Goal: Information Seeking & Learning: Learn about a topic

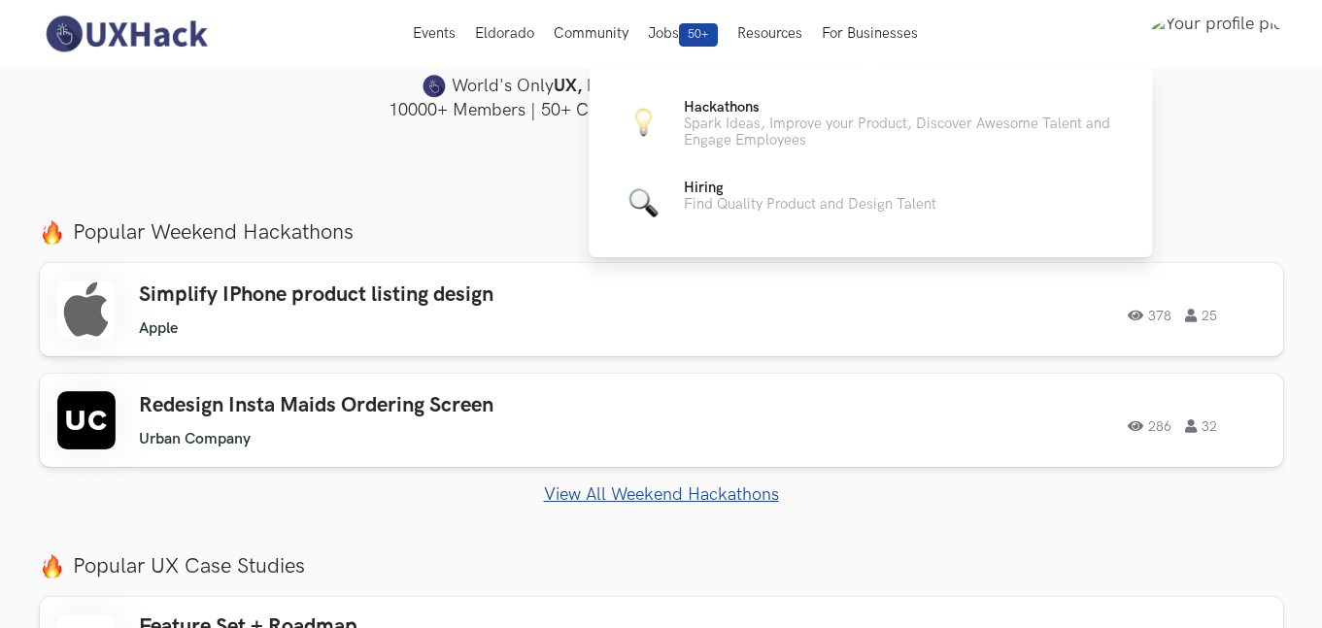
scroll to position [537, 0]
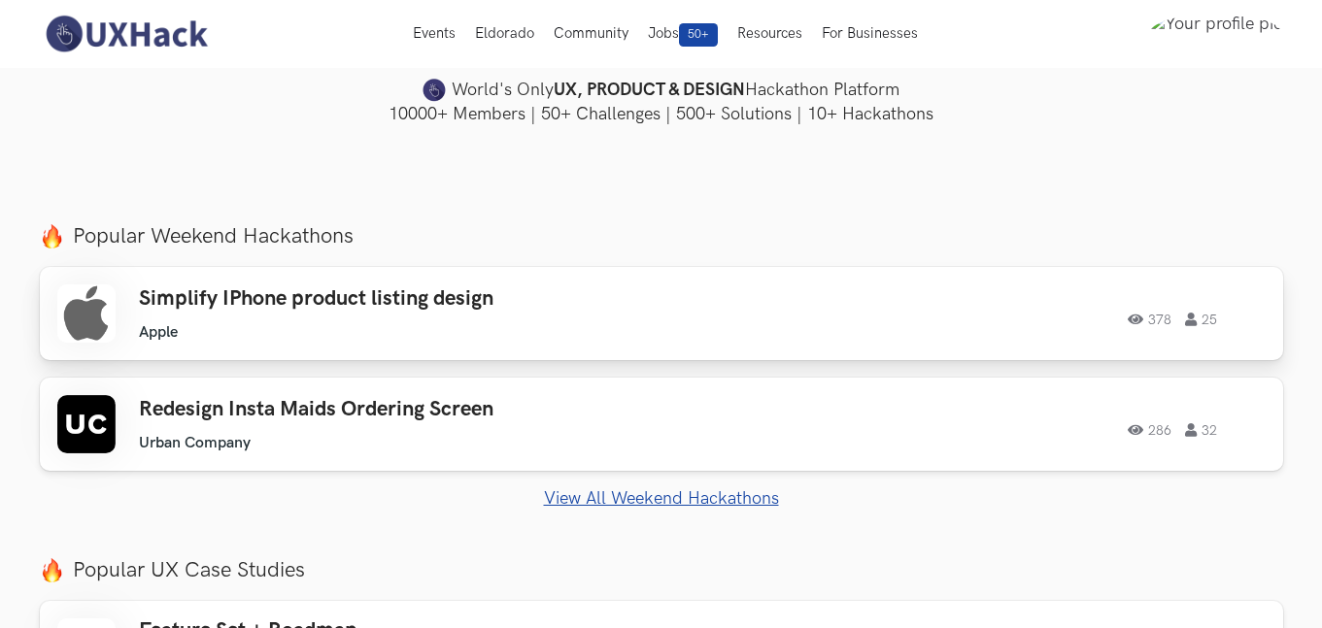
click at [647, 321] on div "Simplify IPhone product listing design Apple Apple 378 25" at bounding box center [415, 313] width 552 height 55
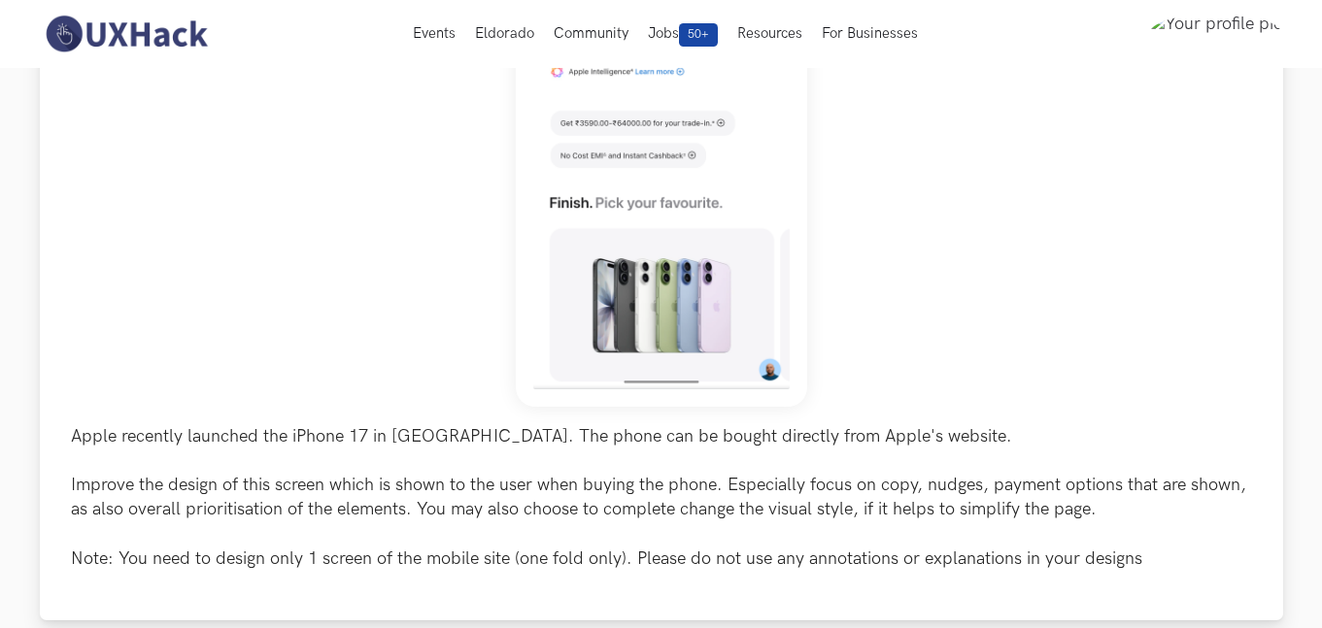
scroll to position [486, 0]
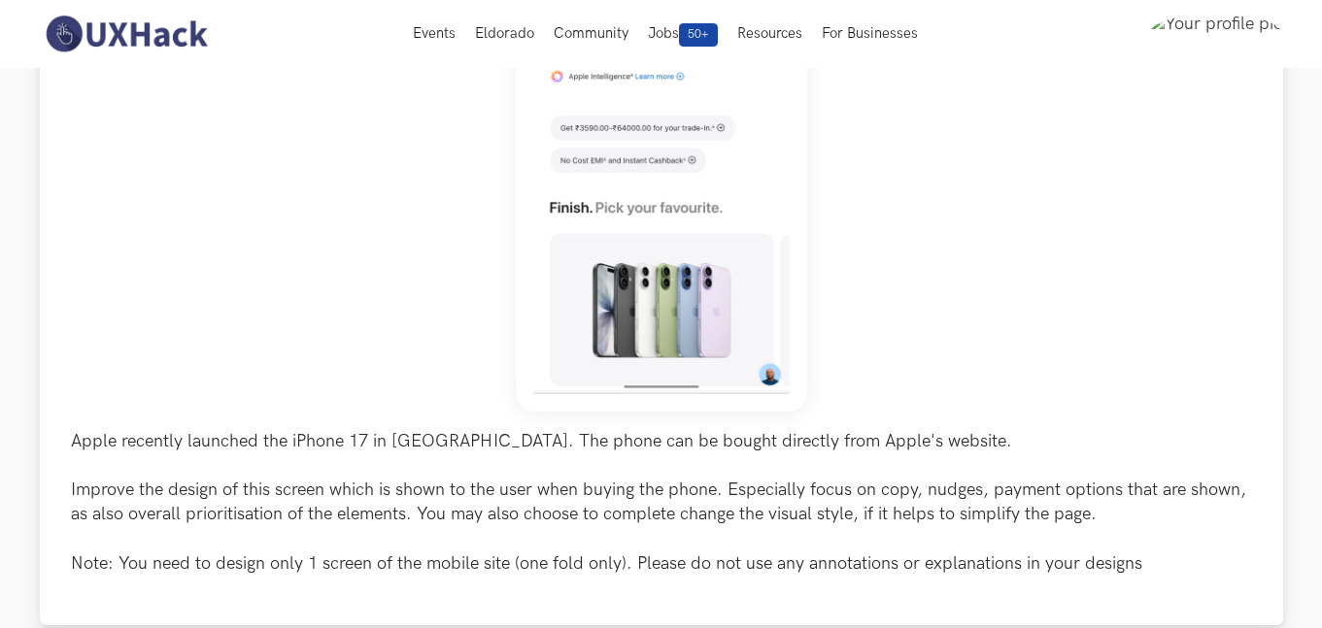
click at [471, 453] on p "Apple recently launched the iPhone 17 in [GEOGRAPHIC_DATA]. The phone can be bo…" at bounding box center [661, 502] width 1181 height 147
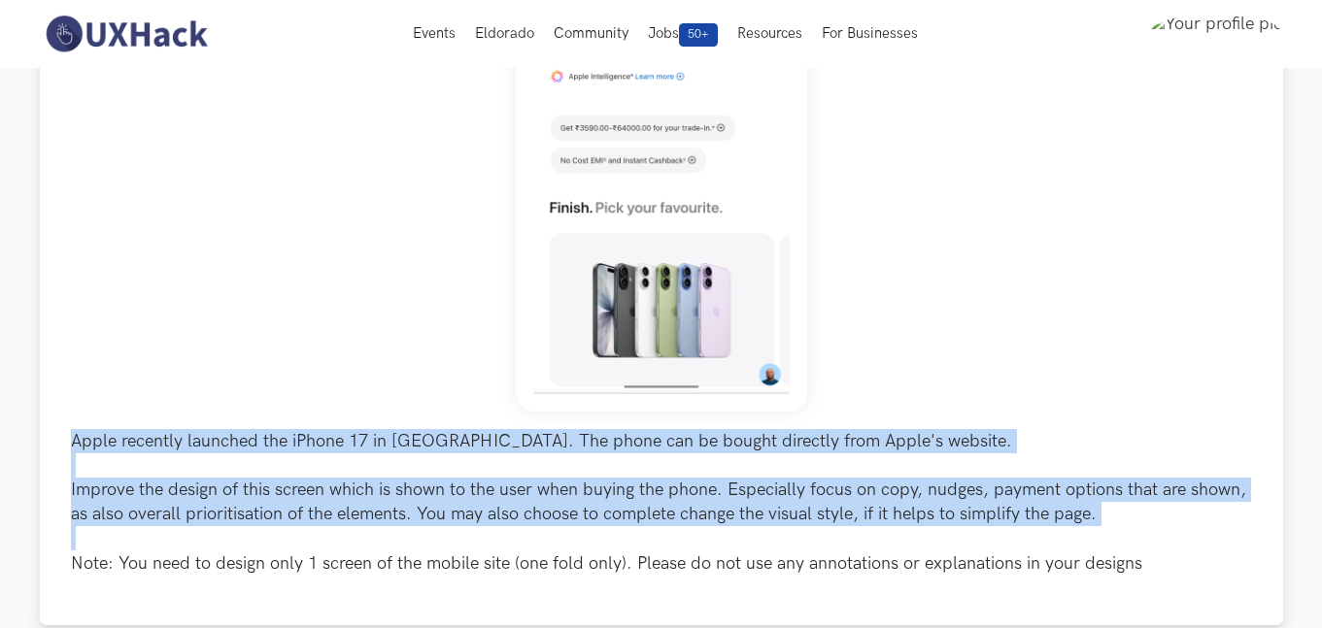
drag, startPoint x: 471, startPoint y: 453, endPoint x: 522, endPoint y: 530, distance: 93.2
click at [522, 530] on p "Apple recently launched the iPhone 17 in [GEOGRAPHIC_DATA]. The phone can be bo…" at bounding box center [661, 502] width 1181 height 147
copy p "Apple recently launched the iPhone 17 in [GEOGRAPHIC_DATA]. The phone can be bo…"
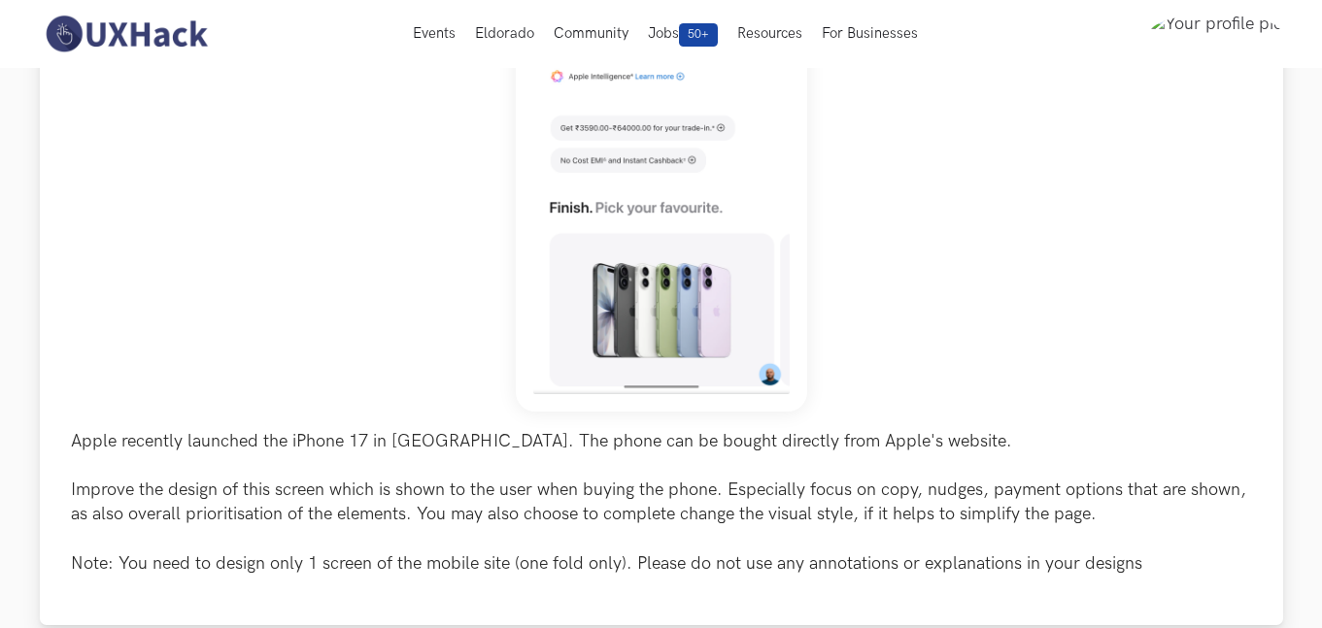
click at [877, 557] on p "Apple recently launched the iPhone 17 in [GEOGRAPHIC_DATA]. The phone can be bo…" at bounding box center [661, 502] width 1181 height 147
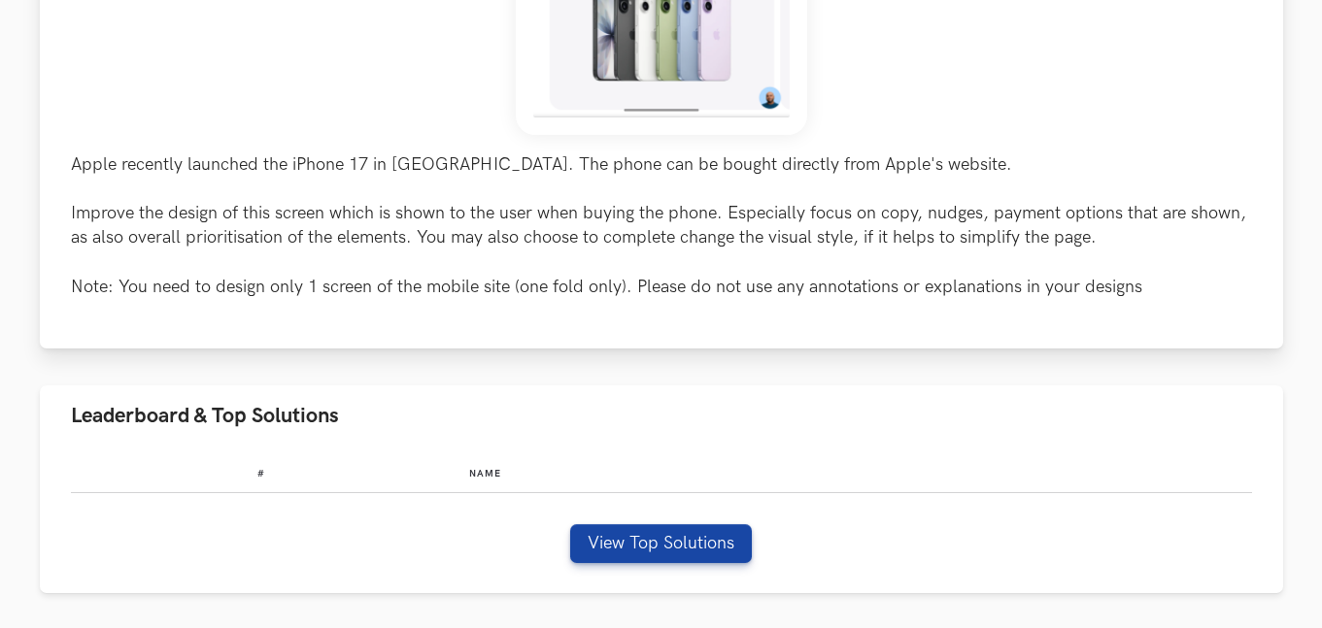
scroll to position [767, 0]
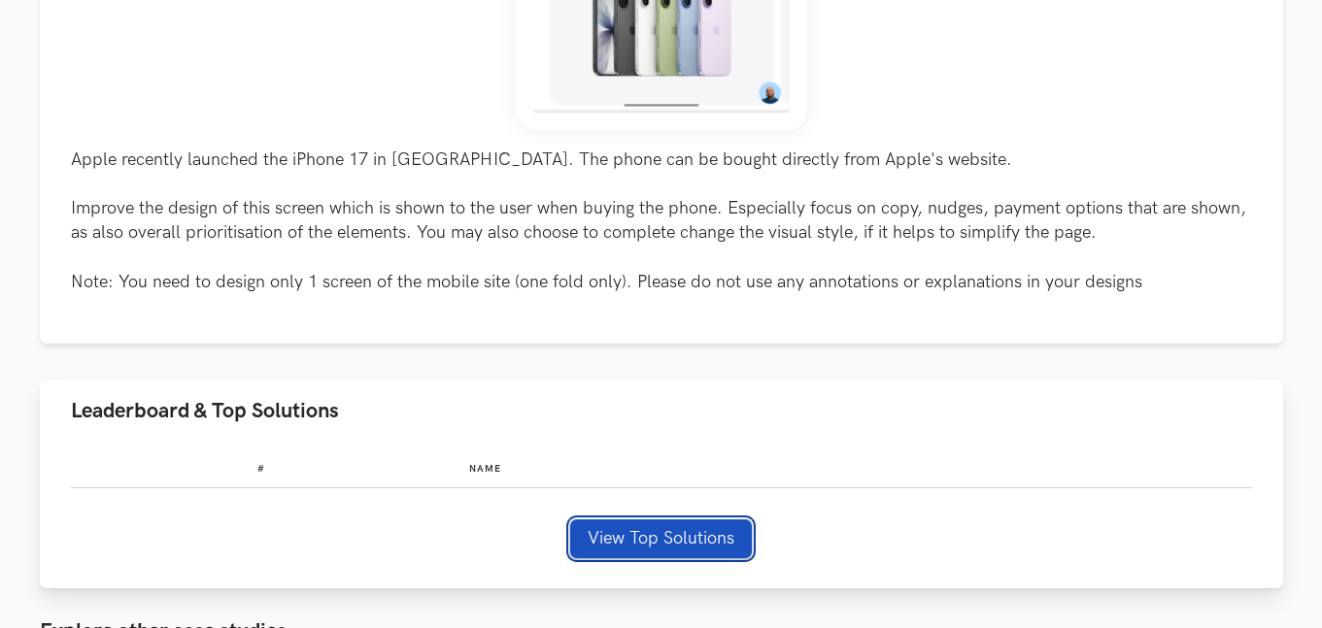
click at [646, 523] on button "View Top Solutions" at bounding box center [661, 539] width 182 height 39
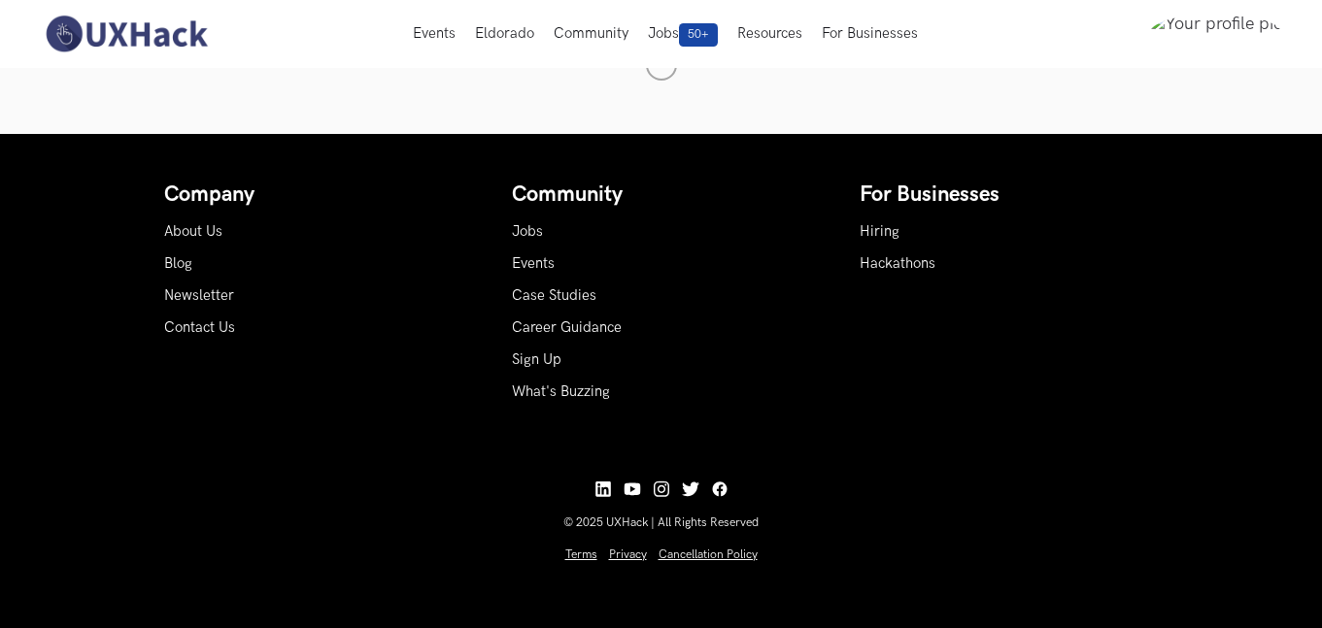
scroll to position [992, 0]
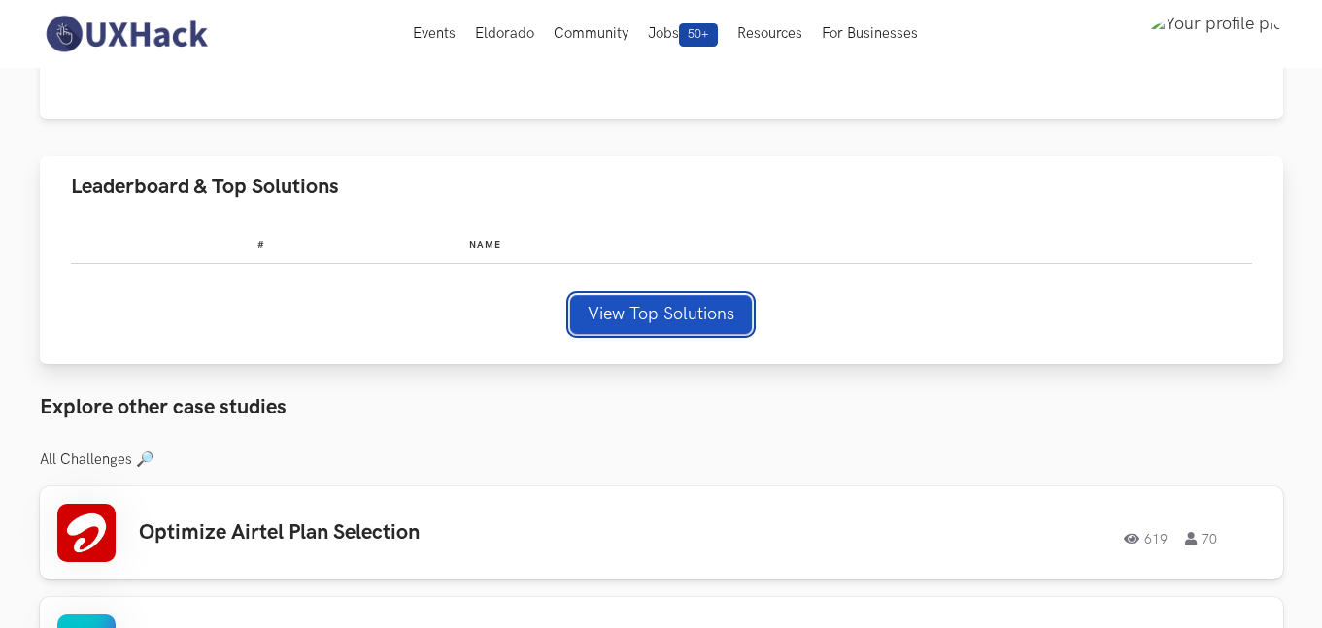
click at [697, 308] on button "View Top Solutions" at bounding box center [661, 314] width 182 height 39
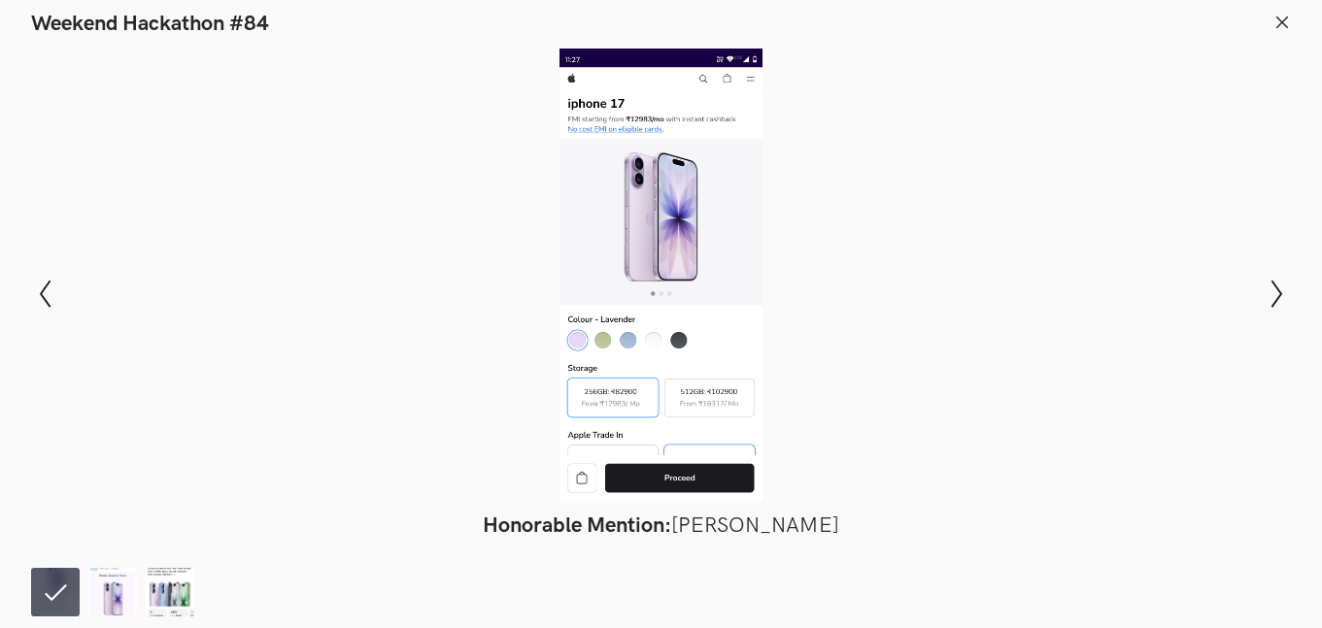
click at [653, 227] on div at bounding box center [661, 275] width 1180 height 453
click at [848, 286] on div at bounding box center [661, 275] width 1180 height 453
click at [961, 233] on div at bounding box center [661, 275] width 1180 height 453
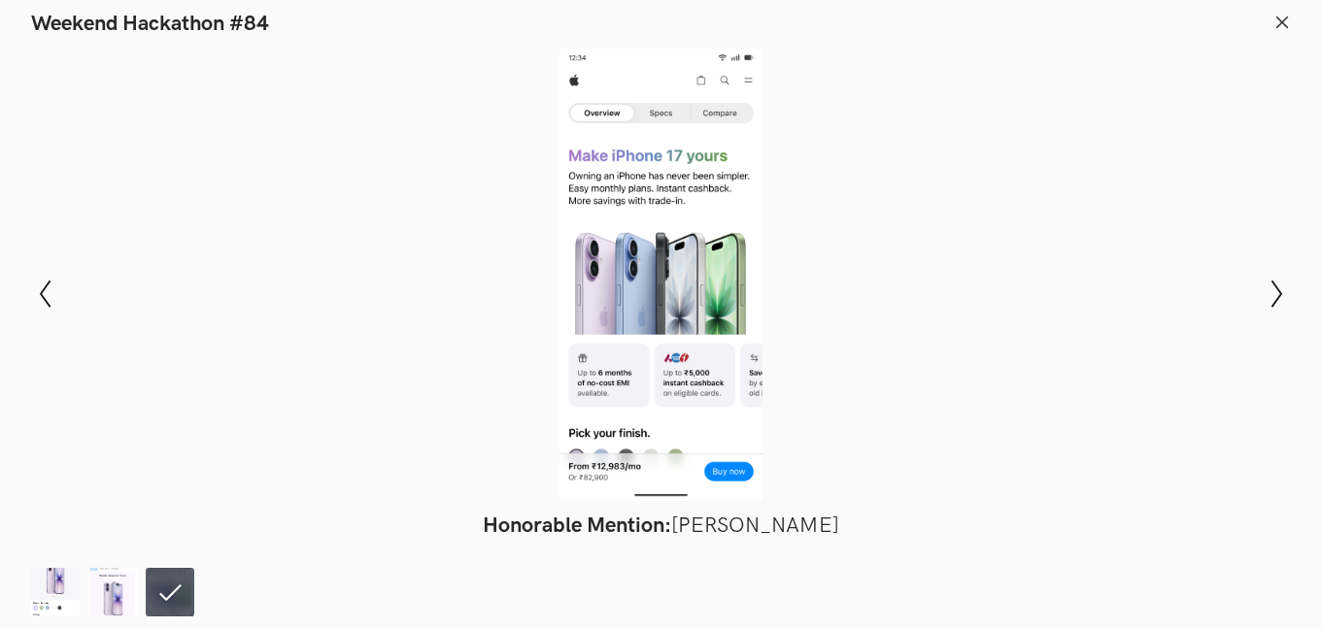
click at [1087, 113] on div at bounding box center [661, 275] width 1180 height 453
